Goal: Complete application form: Complete application form

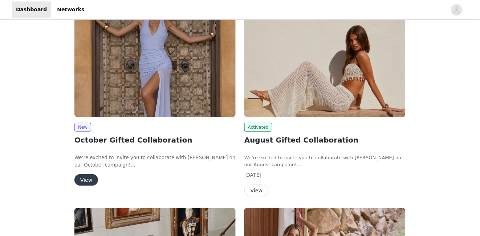
scroll to position [76, 0]
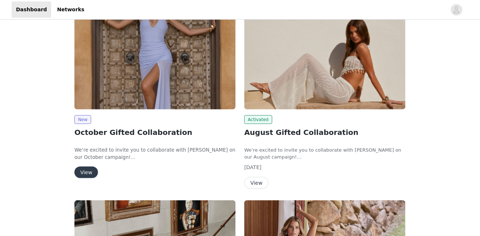
click at [150, 88] on img at bounding box center [154, 48] width 161 height 121
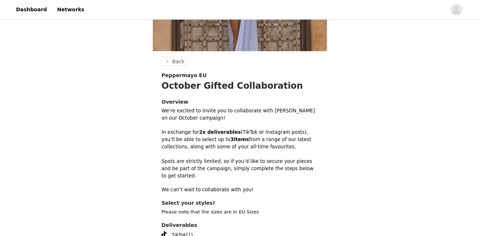
scroll to position [229, 0]
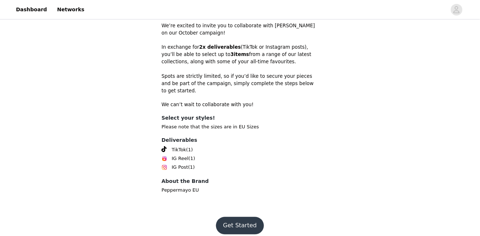
click at [237, 217] on button "Get Started" at bounding box center [240, 225] width 48 height 17
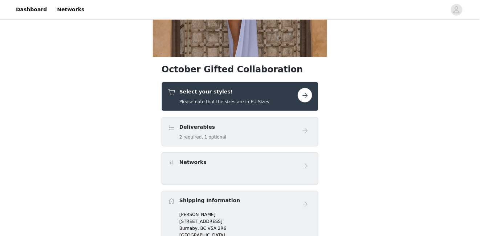
scroll to position [152, 0]
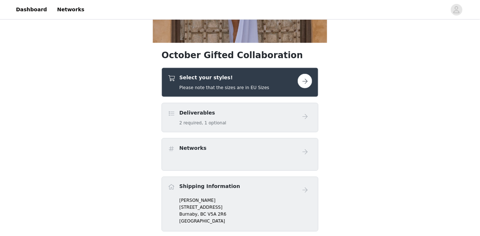
click at [304, 84] on button "button" at bounding box center [305, 81] width 15 height 15
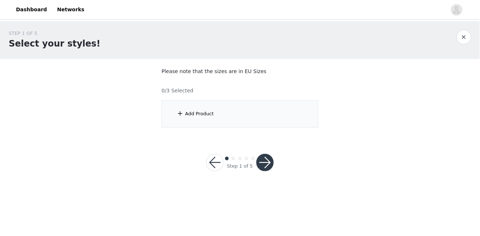
click at [231, 114] on div "Add Product" at bounding box center [240, 113] width 157 height 27
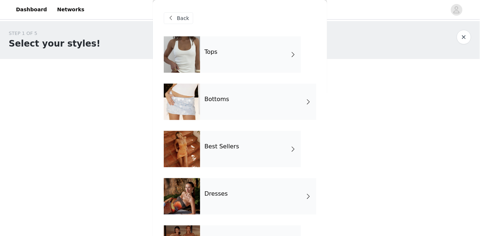
click at [220, 53] on div "Tops" at bounding box center [250, 54] width 101 height 36
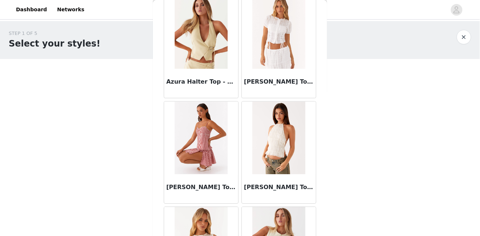
scroll to position [461, 0]
click at [274, 38] on img at bounding box center [278, 32] width 53 height 73
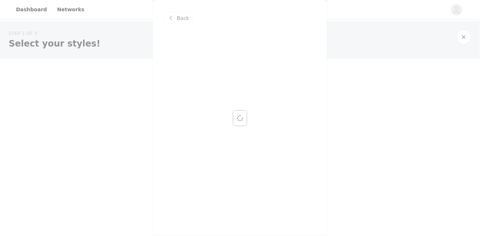
scroll to position [0, 0]
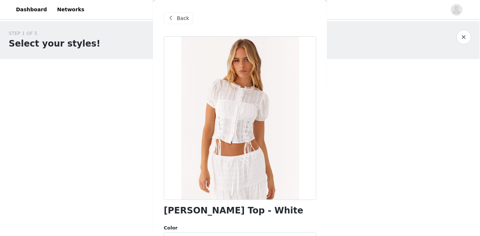
click at [181, 17] on span "Back" at bounding box center [183, 19] width 12 height 8
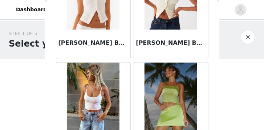
scroll to position [751, 0]
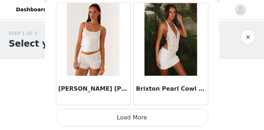
click at [138, 119] on button "Load More" at bounding box center [132, 117] width 152 height 17
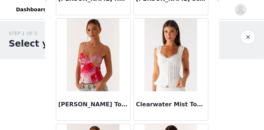
scroll to position [1597, 0]
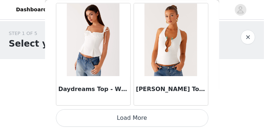
click at [125, 119] on button "Load More" at bounding box center [132, 117] width 152 height 17
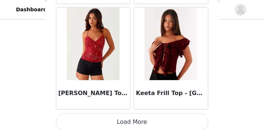
scroll to position [3086, 0]
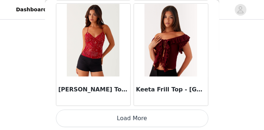
click at [138, 118] on button "Load More" at bounding box center [132, 117] width 152 height 17
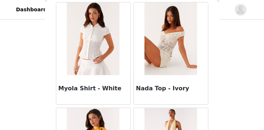
scroll to position [3822, 0]
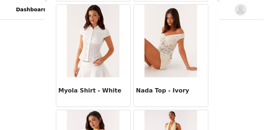
click at [89, 77] on div "Myola Shirt - White" at bounding box center [93, 91] width 74 height 29
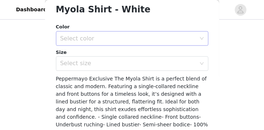
scroll to position [201, 0]
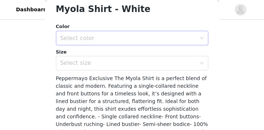
click at [121, 36] on div "Select color" at bounding box center [128, 37] width 136 height 7
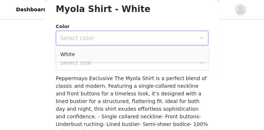
click at [104, 54] on li "White" at bounding box center [132, 54] width 152 height 12
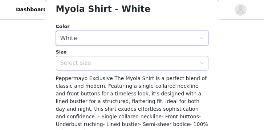
click at [100, 65] on div "Select size" at bounding box center [128, 63] width 136 height 7
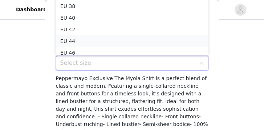
scroll to position [0, 0]
click at [78, 7] on li "EU 38" at bounding box center [132, 6] width 152 height 12
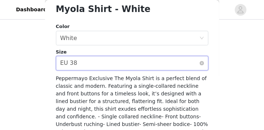
click at [85, 65] on div "Select size EU 38" at bounding box center [129, 63] width 139 height 14
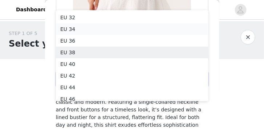
click at [72, 28] on li "EU 34" at bounding box center [132, 29] width 152 height 12
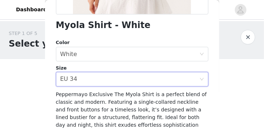
scroll to position [253, 0]
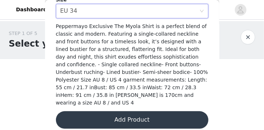
click at [127, 111] on button "Add Product" at bounding box center [132, 119] width 152 height 17
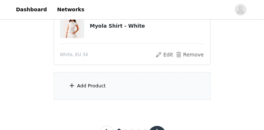
scroll to position [94, 0]
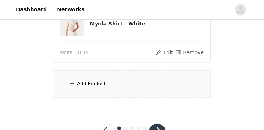
click at [92, 81] on div "Add Product" at bounding box center [91, 83] width 29 height 7
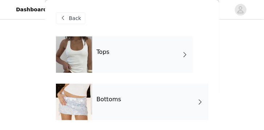
click at [107, 51] on h4 "Tops" at bounding box center [103, 52] width 13 height 7
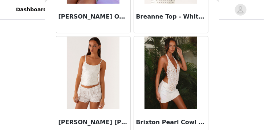
scroll to position [981, 0]
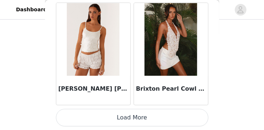
click at [121, 114] on button "Load More" at bounding box center [132, 117] width 152 height 17
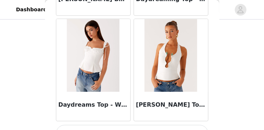
scroll to position [2034, 0]
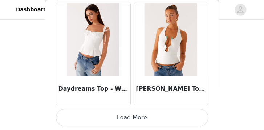
click at [123, 122] on button "Load More" at bounding box center [132, 117] width 152 height 17
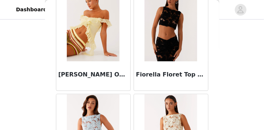
scroll to position [2376, 0]
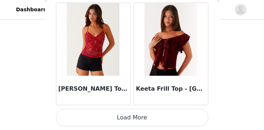
click at [129, 124] on button "Load More" at bounding box center [132, 117] width 152 height 17
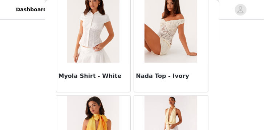
scroll to position [4140, 0]
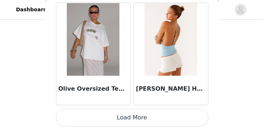
click at [127, 111] on button "Load More" at bounding box center [132, 117] width 152 height 17
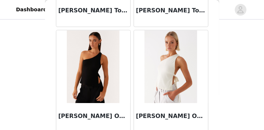
scroll to position [5193, 0]
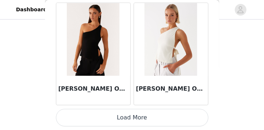
click at [130, 119] on button "Load More" at bounding box center [132, 117] width 152 height 17
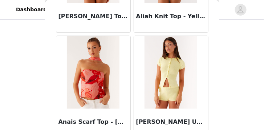
scroll to position [0, 0]
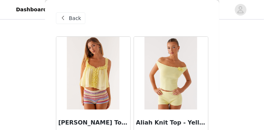
click at [70, 18] on span "Back" at bounding box center [75, 19] width 12 height 8
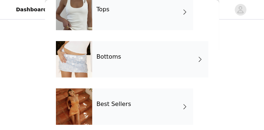
scroll to position [68, 0]
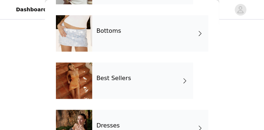
click at [110, 40] on div "Bottoms" at bounding box center [150, 33] width 116 height 36
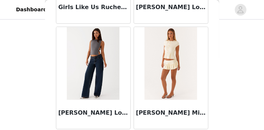
scroll to position [981, 0]
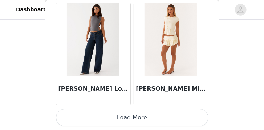
click at [131, 117] on button "Load More" at bounding box center [132, 117] width 152 height 17
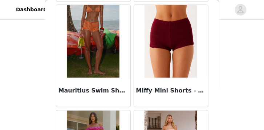
scroll to position [1296, 0]
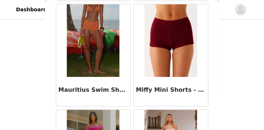
click at [165, 52] on img at bounding box center [170, 40] width 53 height 73
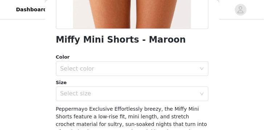
scroll to position [175, 0]
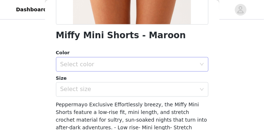
click at [103, 62] on div "Select color" at bounding box center [128, 64] width 136 height 7
click at [93, 81] on li "Maroon" at bounding box center [132, 80] width 152 height 12
click at [92, 90] on div "Select size" at bounding box center [128, 89] width 136 height 7
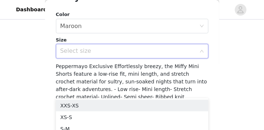
scroll to position [216, 0]
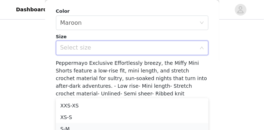
click at [70, 126] on li "S-M" at bounding box center [132, 129] width 152 height 12
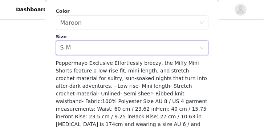
scroll to position [245, 0]
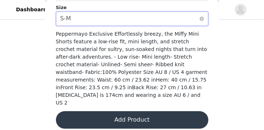
click at [120, 16] on div "Select size S-M" at bounding box center [129, 19] width 139 height 14
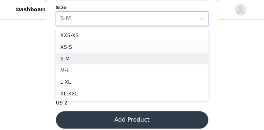
click at [98, 50] on li "XS-S" at bounding box center [132, 47] width 152 height 12
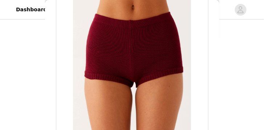
scroll to position [5, 0]
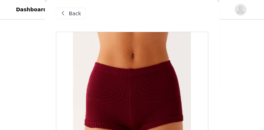
click at [66, 16] on span at bounding box center [63, 13] width 9 height 9
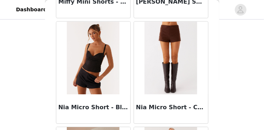
scroll to position [1490, 0]
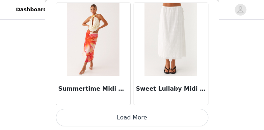
click at [147, 114] on button "Load More" at bounding box center [132, 117] width 152 height 17
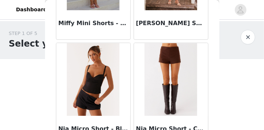
scroll to position [1485, 0]
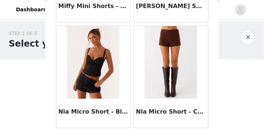
click at [171, 57] on img at bounding box center [170, 62] width 53 height 73
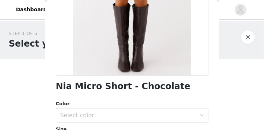
scroll to position [175, 0]
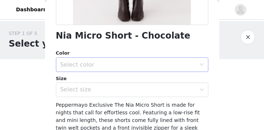
click at [139, 65] on div "Select color" at bounding box center [128, 64] width 136 height 7
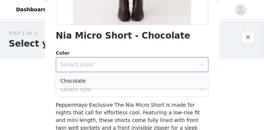
click at [128, 79] on li "Chocolate" at bounding box center [132, 81] width 152 height 12
click at [123, 92] on div "Select size" at bounding box center [128, 89] width 136 height 7
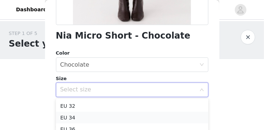
click at [105, 119] on li "EU 34" at bounding box center [132, 117] width 152 height 12
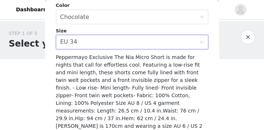
scroll to position [231, 0]
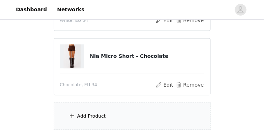
scroll to position [129, 0]
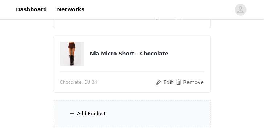
click at [113, 106] on div "Add Product" at bounding box center [132, 113] width 157 height 27
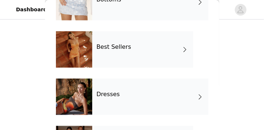
scroll to position [103, 0]
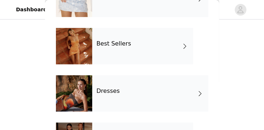
click at [113, 51] on div "Best Sellers" at bounding box center [142, 46] width 101 height 36
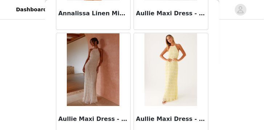
scroll to position [981, 0]
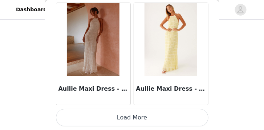
click at [125, 117] on button "Load More" at bounding box center [132, 117] width 152 height 17
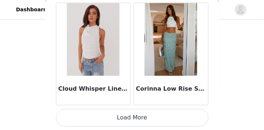
scroll to position [155, 0]
click at [129, 117] on button "Load More" at bounding box center [132, 117] width 152 height 17
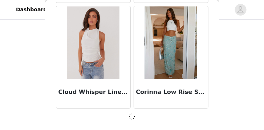
scroll to position [2031, 0]
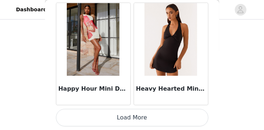
click at [131, 114] on button "Load More" at bounding box center [132, 117] width 152 height 17
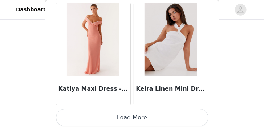
scroll to position [183, 0]
click at [133, 117] on button "Load More" at bounding box center [132, 117] width 152 height 17
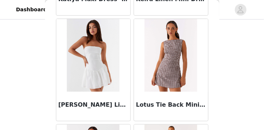
scroll to position [4233, 0]
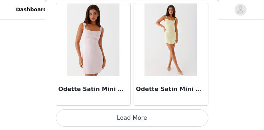
click at [131, 117] on button "Load More" at bounding box center [132, 117] width 152 height 17
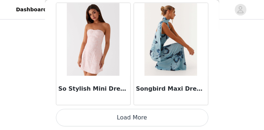
click at [132, 119] on button "Load More" at bounding box center [132, 117] width 152 height 17
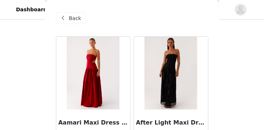
scroll to position [0, 0]
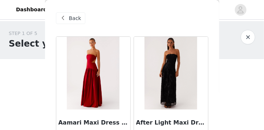
click at [69, 16] on div "Back" at bounding box center [70, 18] width 29 height 12
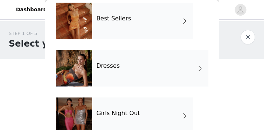
scroll to position [167, 0]
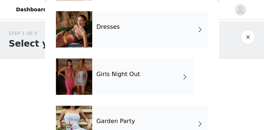
click at [107, 33] on div "Dresses" at bounding box center [150, 29] width 116 height 36
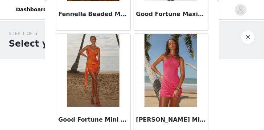
scroll to position [981, 0]
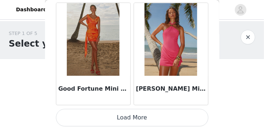
click at [136, 125] on button "Load More" at bounding box center [132, 117] width 152 height 17
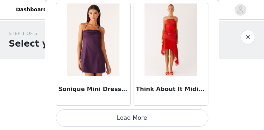
click at [130, 118] on button "Load More" at bounding box center [132, 117] width 152 height 17
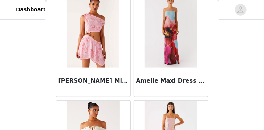
scroll to position [0, 0]
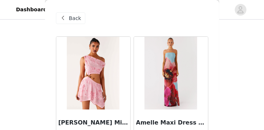
click at [73, 16] on span "Back" at bounding box center [75, 19] width 12 height 8
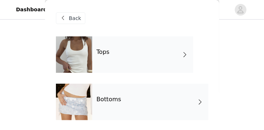
click at [72, 15] on span "Back" at bounding box center [75, 19] width 12 height 8
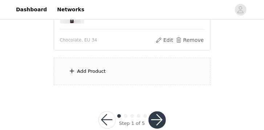
scroll to position [187, 0]
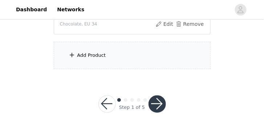
click at [154, 99] on button "button" at bounding box center [156, 103] width 17 height 17
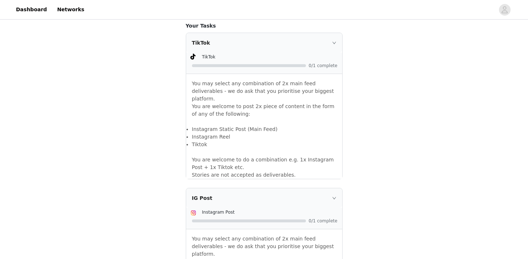
scroll to position [447, 0]
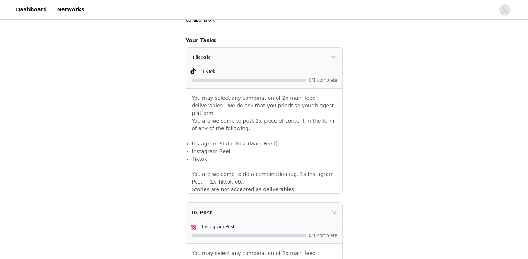
click at [331, 57] on div "TikTok" at bounding box center [264, 58] width 156 height 20
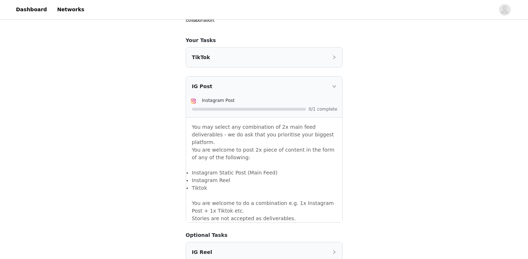
click at [331, 57] on div "TikTok" at bounding box center [264, 58] width 156 height 20
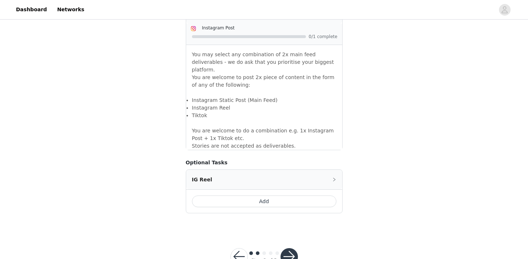
scroll to position [655, 0]
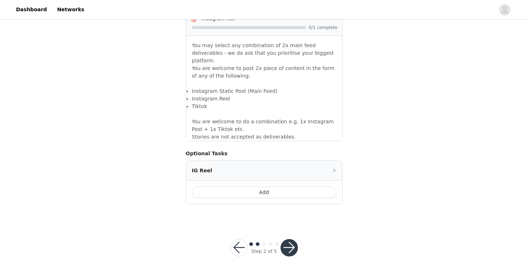
click at [290, 238] on button "button" at bounding box center [289, 247] width 17 height 17
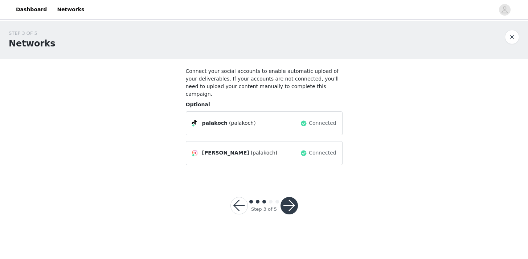
click at [290, 199] on button "button" at bounding box center [289, 205] width 17 height 17
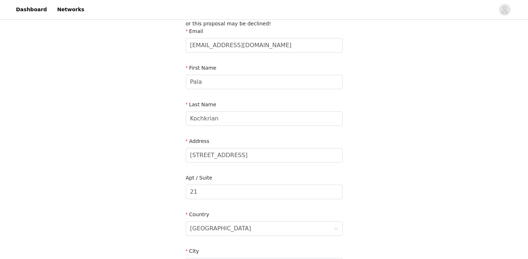
scroll to position [103, 0]
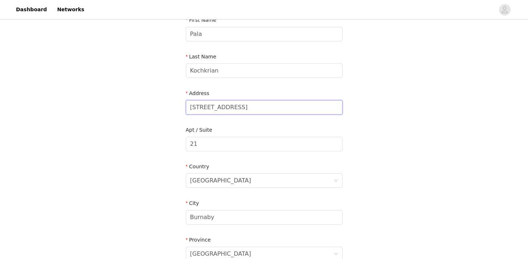
drag, startPoint x: 235, startPoint y: 107, endPoint x: 155, endPoint y: 106, distance: 80.6
click at [155, 106] on div "STEP 4 OF 5 Shipping Information Please ensure you are putting your Suburb in t…" at bounding box center [264, 136] width 528 height 437
type input "15 Cliff St."
type input "23F"
click at [241, 182] on div "Canada" at bounding box center [261, 181] width 143 height 14
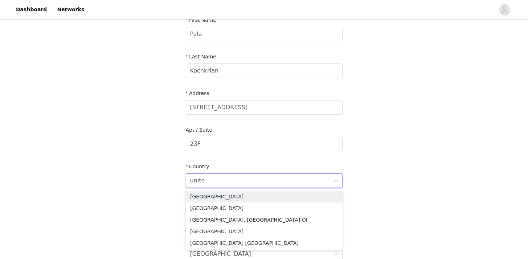
type input "united"
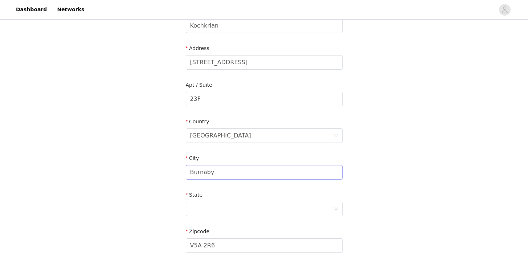
scroll to position [152, 0]
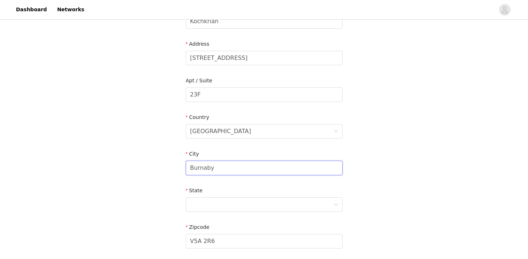
click at [229, 164] on input "Burnaby" at bounding box center [264, 168] width 157 height 15
type input "New York"
click at [260, 203] on div at bounding box center [261, 205] width 143 height 14
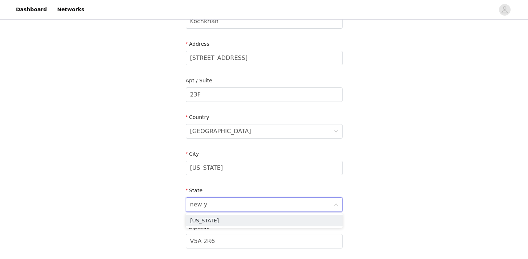
type input "new yo"
click at [269, 217] on li "New York" at bounding box center [264, 221] width 157 height 12
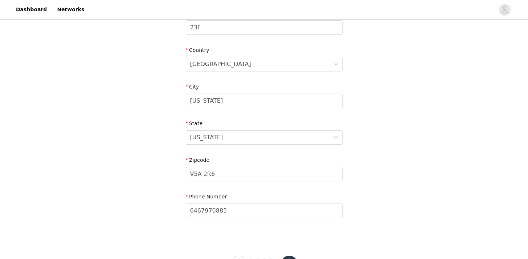
scroll to position [236, 0]
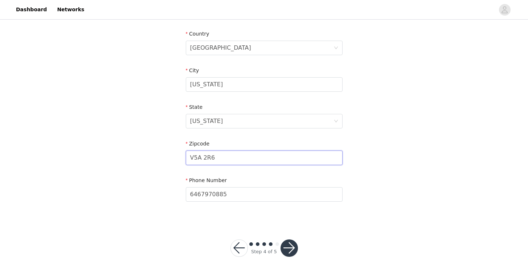
click at [227, 158] on input "V5A 2R6" at bounding box center [264, 158] width 157 height 15
type input "10038"
click at [290, 238] on button "button" at bounding box center [289, 248] width 17 height 17
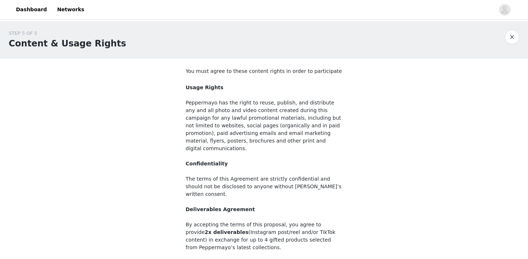
scroll to position [76, 0]
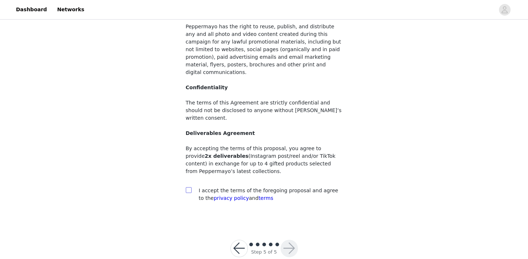
click at [188, 187] on input "checkbox" at bounding box center [188, 189] width 5 height 5
checkbox input "true"
click at [286, 238] on button "button" at bounding box center [289, 248] width 17 height 17
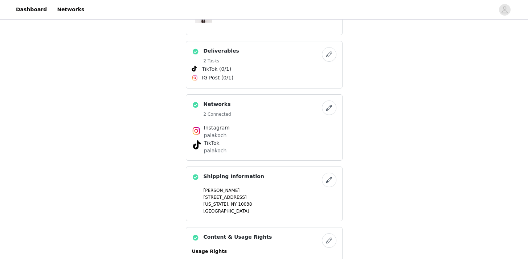
scroll to position [265, 0]
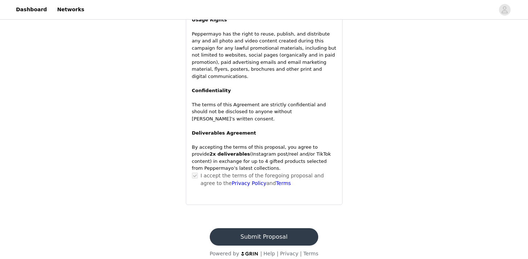
click at [263, 228] on button "Submit Proposal" at bounding box center [264, 236] width 109 height 17
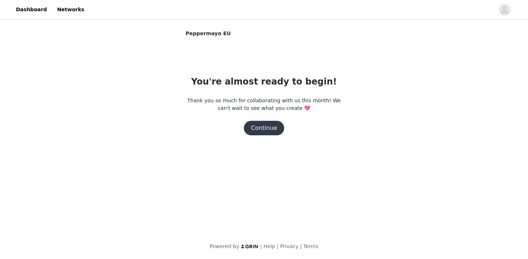
click at [268, 129] on button "Continue" at bounding box center [264, 128] width 41 height 15
